Goal: Information Seeking & Learning: Compare options

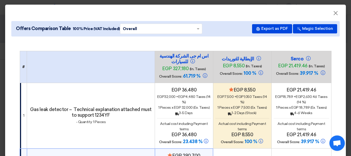
scroll to position [71, 0]
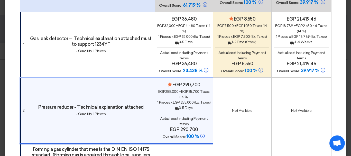
click at [1, 54] on modal-container "× Offers Comparison Table 100% Price (VAT Included) × Overall × Export as PDF M…" at bounding box center [175, 78] width 351 height 156
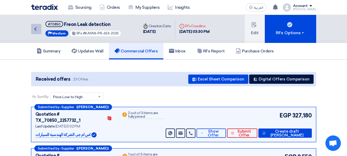
click at [37, 30] on icon "Back" at bounding box center [35, 29] width 6 height 6
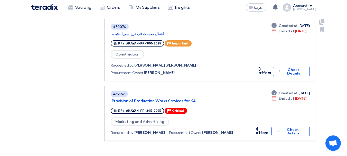
scroll to position [405, 0]
click at [142, 33] on link "اعمال صاينات فى فرع شبرا الخيمة" at bounding box center [176, 33] width 128 height 5
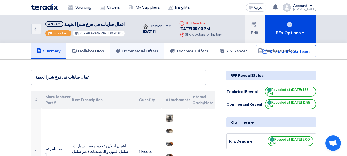
click at [153, 50] on h5 "Commercial Offers" at bounding box center [136, 51] width 43 height 5
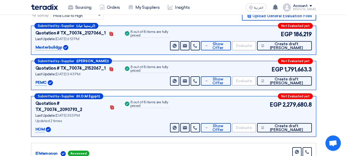
scroll to position [81, 0]
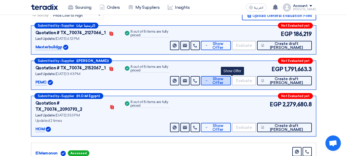
click at [227, 83] on span "Show Offer" at bounding box center [217, 81] width 17 height 8
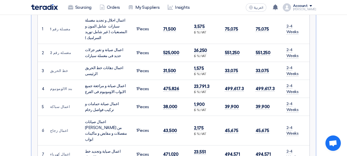
scroll to position [251, 0]
click at [81, 101] on td "اعمال صيانة حمامات و تركيب فواصل رخام" at bounding box center [106, 107] width 51 height 18
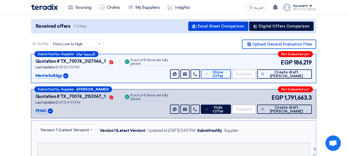
scroll to position [0, 0]
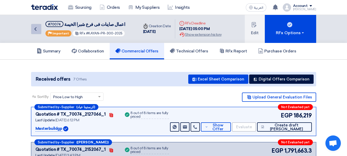
click at [39, 28] on link "Back" at bounding box center [36, 29] width 10 height 10
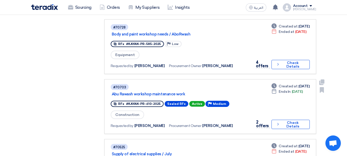
scroll to position [225, 0]
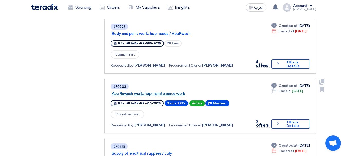
click at [143, 91] on link "Abu Rawash workshop maintenance work" at bounding box center [176, 93] width 128 height 5
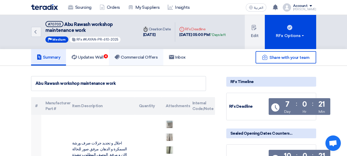
click at [129, 55] on h5 "Commercial Offers" at bounding box center [136, 57] width 43 height 5
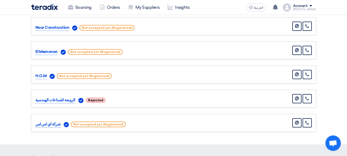
scroll to position [362, 0]
click at [308, 121] on icon at bounding box center [307, 122] width 4 height 4
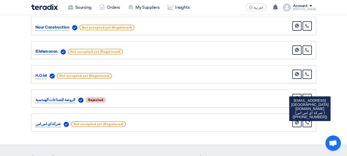
click at [311, 74] on link at bounding box center [307, 74] width 9 height 9
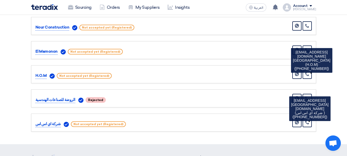
click at [307, 72] on icon at bounding box center [307, 74] width 4 height 4
